Goal: Navigation & Orientation: Find specific page/section

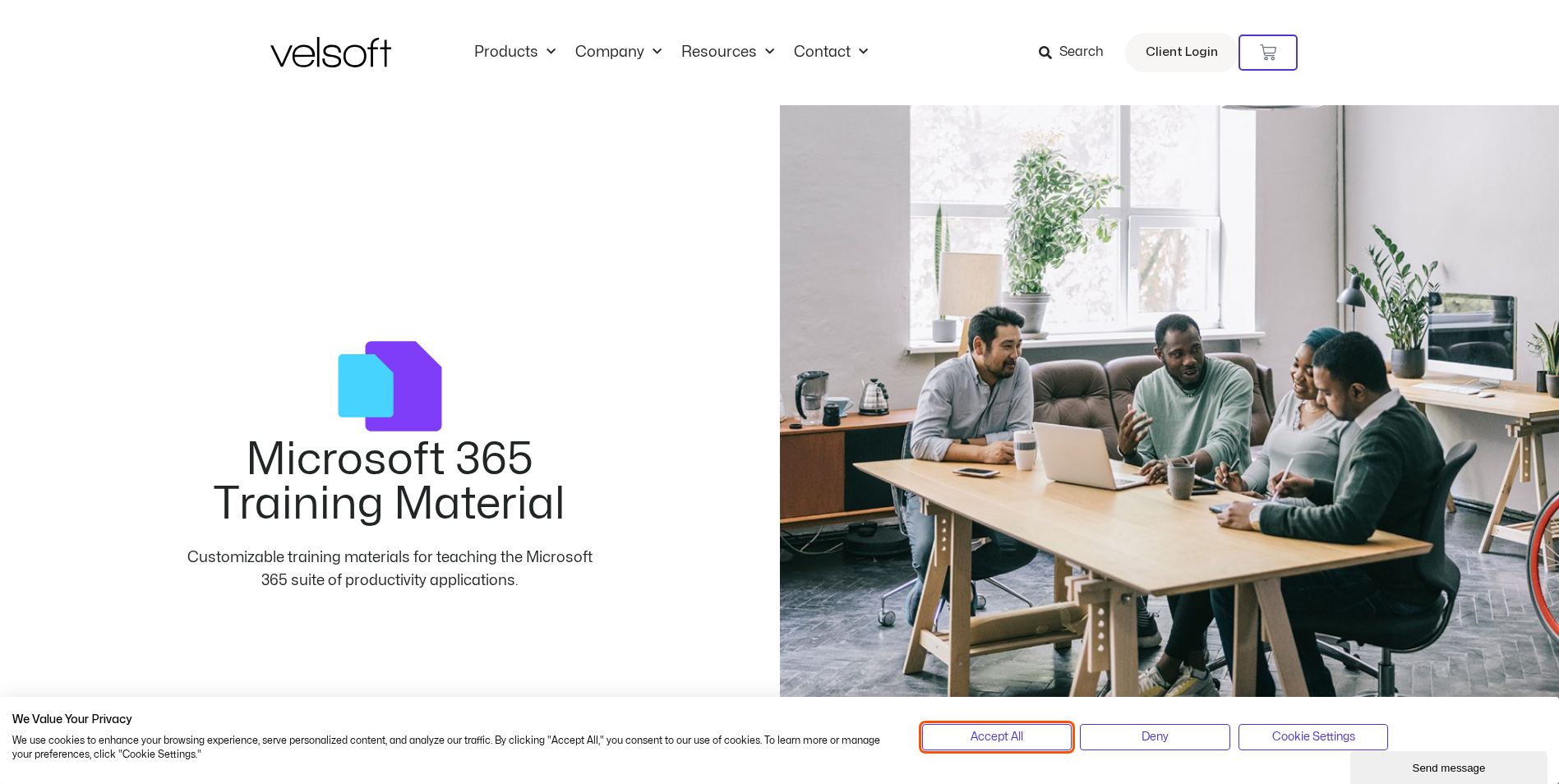
click at [1027, 742] on button "Accept All" at bounding box center [997, 737] width 151 height 26
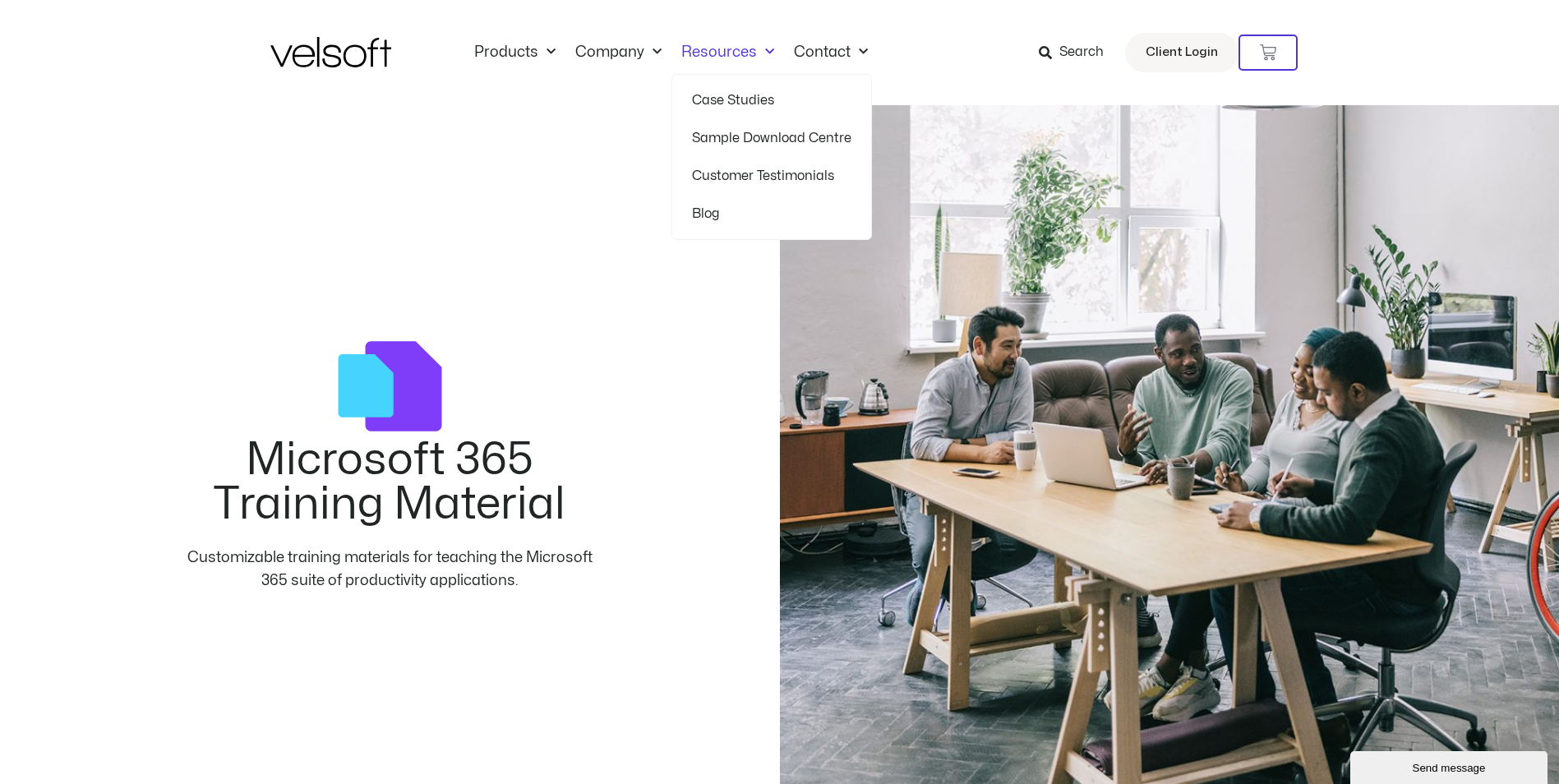
click at [718, 98] on link "Case Studies" at bounding box center [772, 100] width 159 height 38
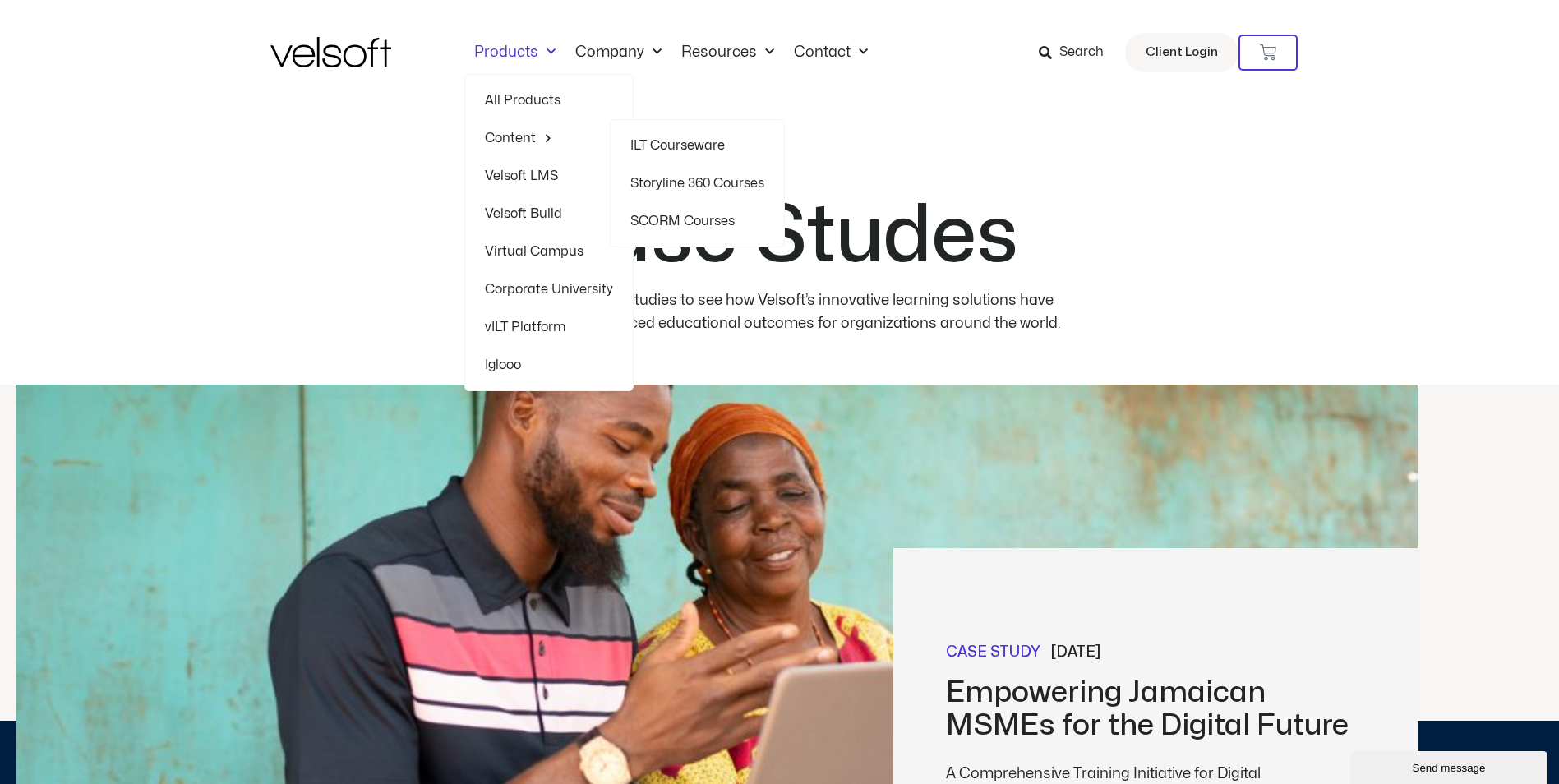
click at [699, 188] on link "Storyline 360 Courses" at bounding box center [697, 183] width 134 height 38
